Goal: Task Accomplishment & Management: Manage account settings

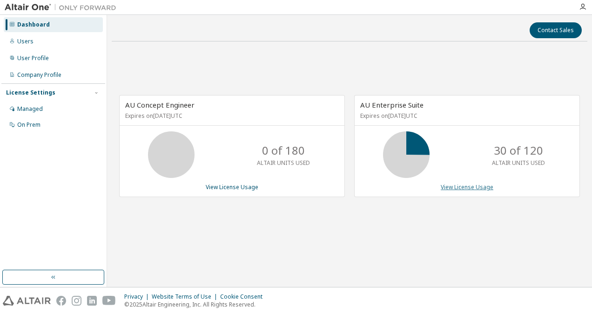
click at [456, 186] on link "View License Usage" at bounding box center [466, 187] width 53 height 8
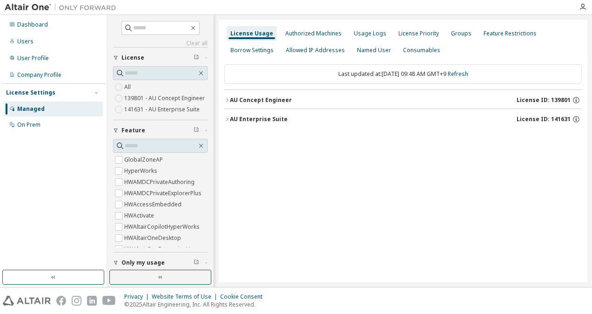
click at [247, 100] on div "AU Concept Engineer" at bounding box center [261, 99] width 62 height 7
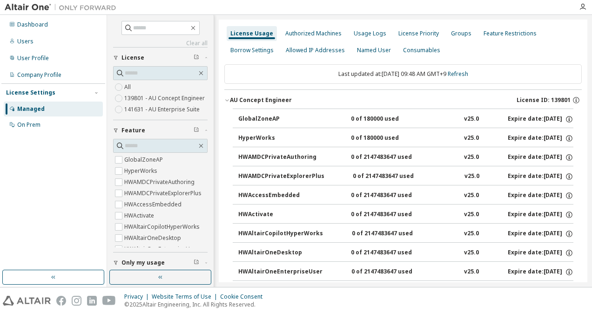
click at [247, 101] on div "AU Concept Engineer" at bounding box center [261, 99] width 62 height 7
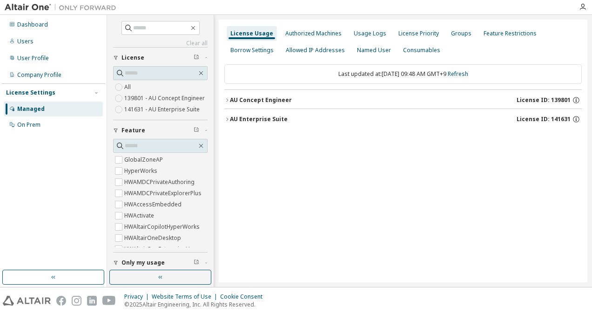
click at [250, 118] on div "AU Enterprise Suite" at bounding box center [259, 118] width 58 height 7
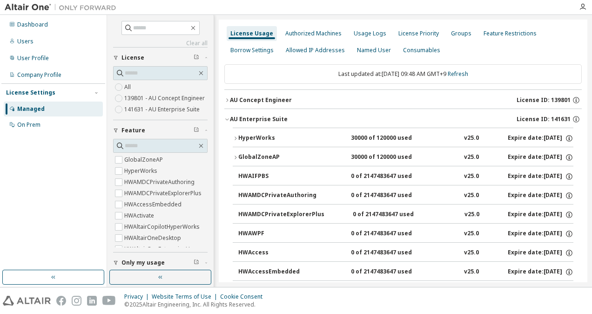
click at [254, 138] on div "HyperWorks" at bounding box center [280, 138] width 84 height 8
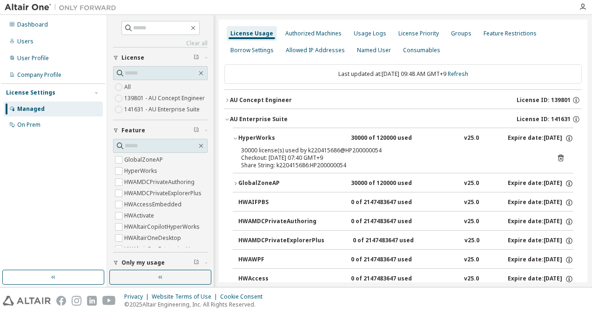
click at [254, 138] on div "HyperWorks" at bounding box center [280, 138] width 84 height 8
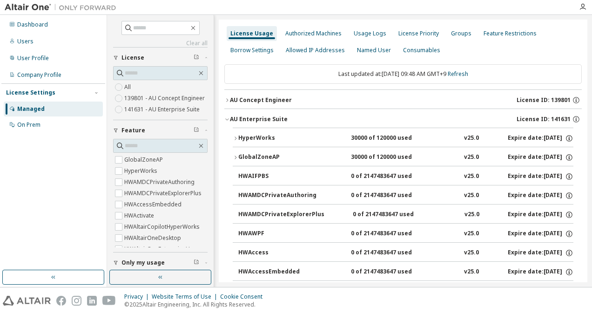
drag, startPoint x: 253, startPoint y: 120, endPoint x: 246, endPoint y: 118, distance: 7.2
click at [252, 120] on div "AU Enterprise Suite" at bounding box center [259, 118] width 58 height 7
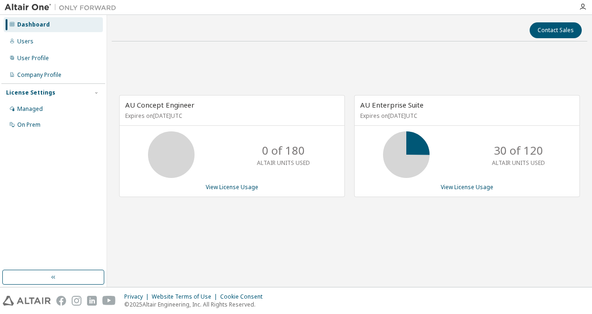
click at [317, 74] on div "AU Concept Engineer Expires on October 21, 2025 UTC 0 of 180 ALTAIR UNITS USED …" at bounding box center [349, 151] width 475 height 204
